Goal: Task Accomplishment & Management: Complete application form

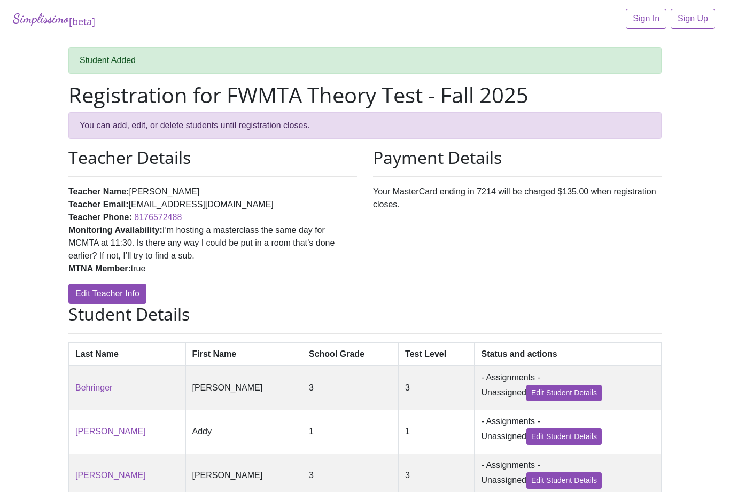
scroll to position [320, 0]
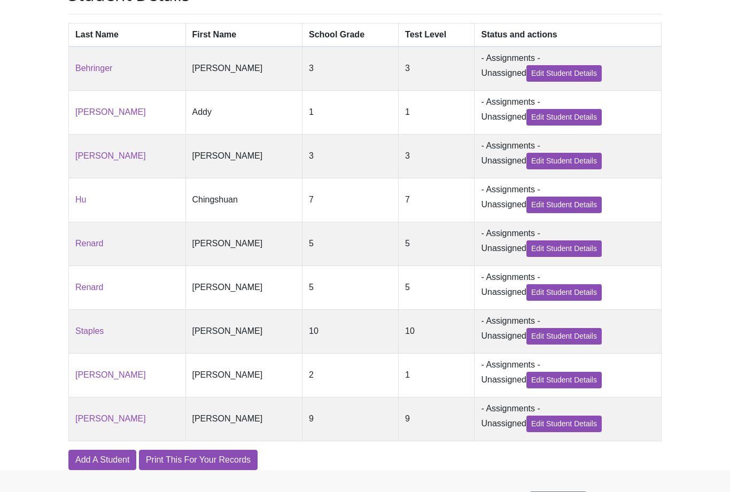
click at [107, 470] on link "Add A Student" at bounding box center [102, 460] width 68 height 20
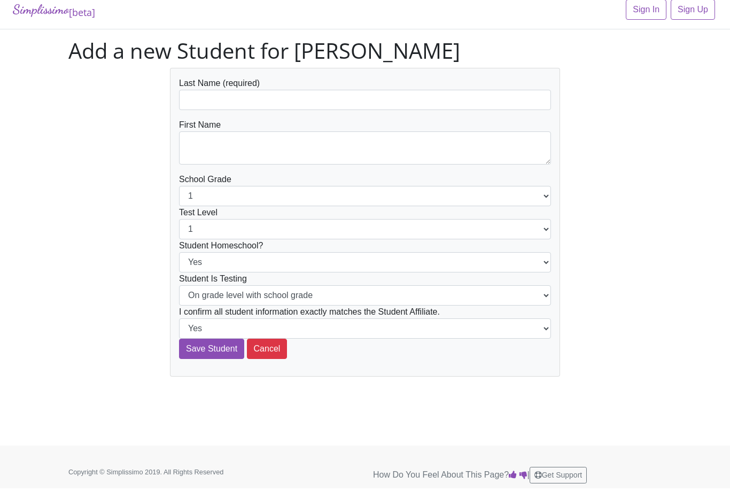
scroll to position [9, 0]
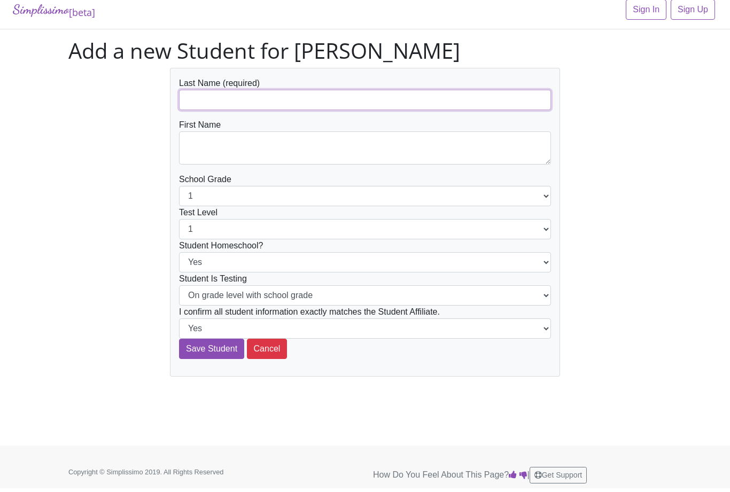
click at [275, 97] on input "text" at bounding box center [365, 100] width 372 height 20
type input "Renard"
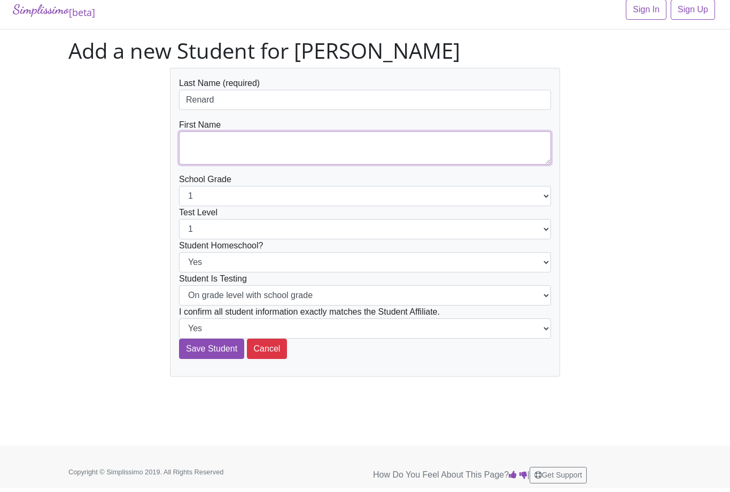
click at [281, 144] on textarea at bounding box center [365, 147] width 372 height 33
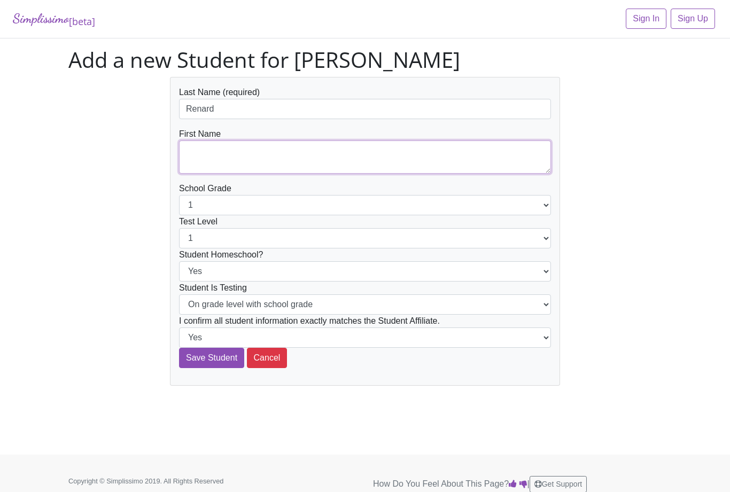
click at [237, 152] on textarea at bounding box center [365, 157] width 372 height 33
type textarea "[PERSON_NAME]"
click at [250, 205] on select "1 2 3 4 5 6 7 8 9 10 11 12" at bounding box center [365, 205] width 372 height 20
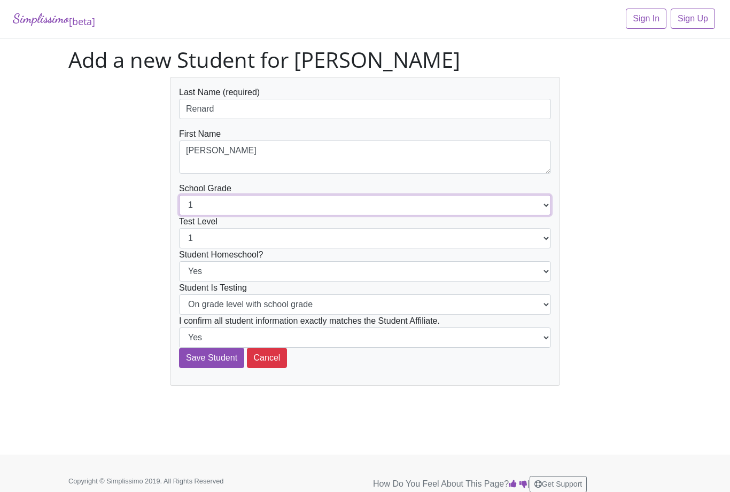
select select "8"
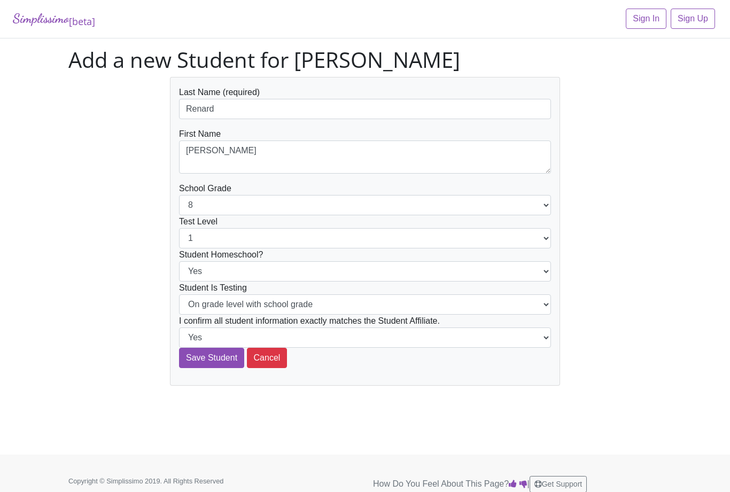
click at [299, 269] on select "Yes No" at bounding box center [365, 271] width 372 height 20
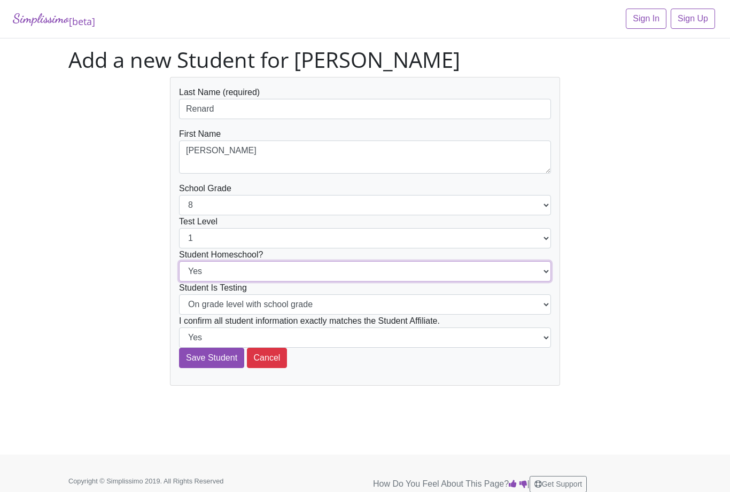
select select "No"
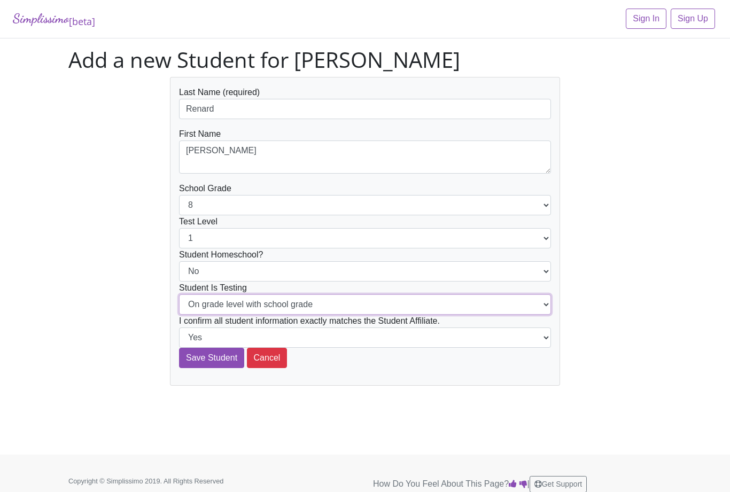
click at [288, 308] on select "On grade level with school grade Below grade level with school grade" at bounding box center [365, 304] width 372 height 20
select select "Below grade level with school grade"
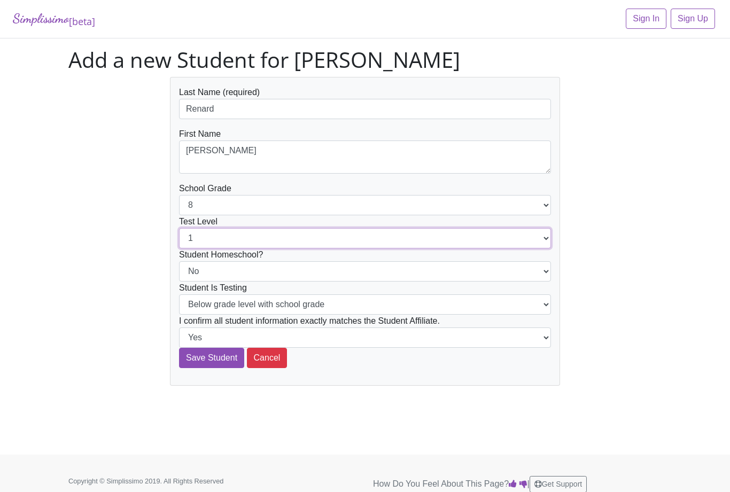
click at [289, 236] on select "1 2 3 4 5 6 7 8 9 10 11 12" at bounding box center [365, 238] width 372 height 20
click at [292, 206] on select "1 2 3 4 5 6 7 8 9 10 11 12" at bounding box center [365, 205] width 372 height 20
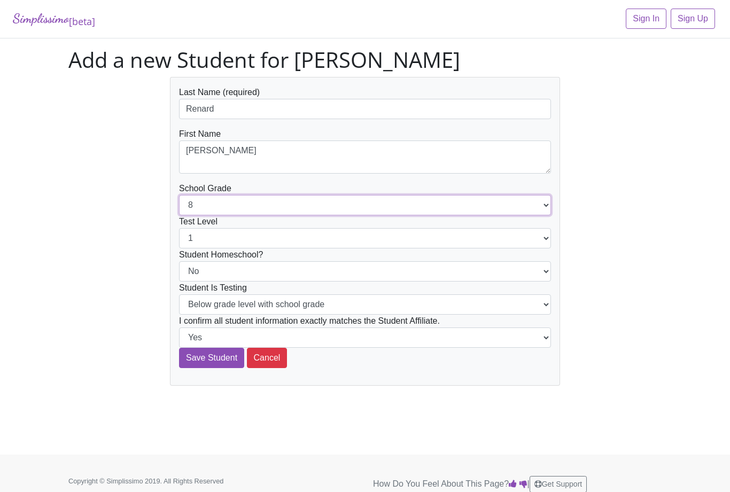
select select "9"
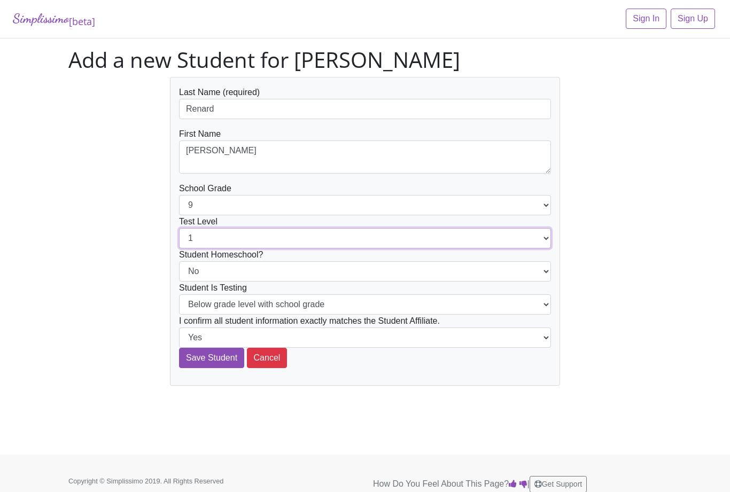
click at [263, 240] on select "1 2 3 4 5 6 7 8 9 10 11 12" at bounding box center [365, 238] width 372 height 20
select select "8"
click at [219, 363] on input "Save Student" at bounding box center [211, 358] width 65 height 20
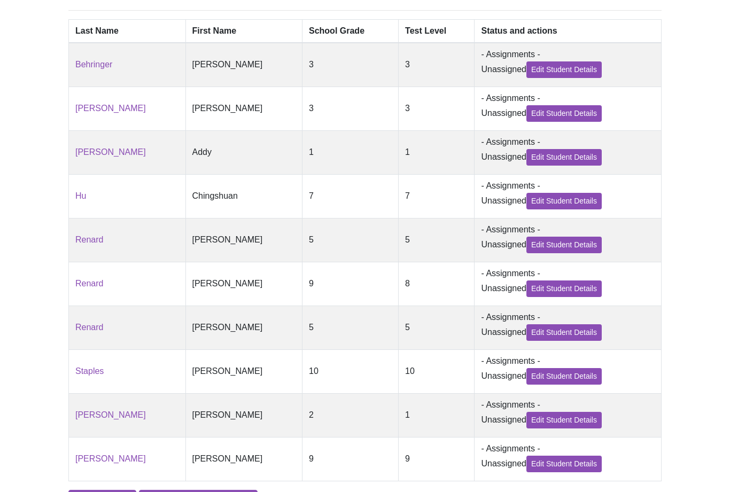
scroll to position [324, 0]
